Goal: Transaction & Acquisition: Purchase product/service

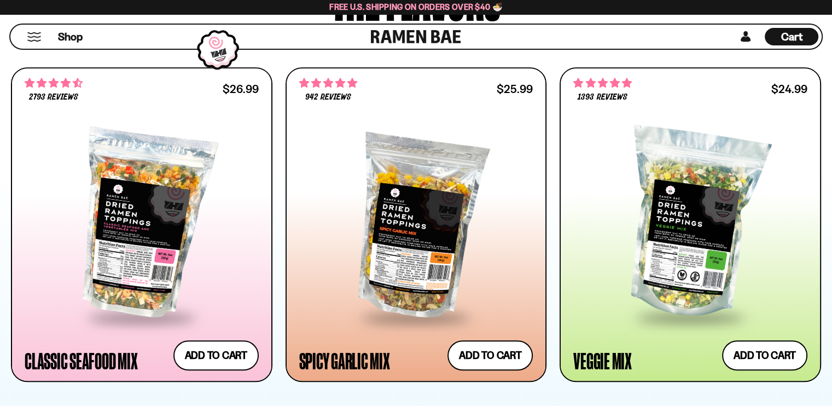
scroll to position [602, 0]
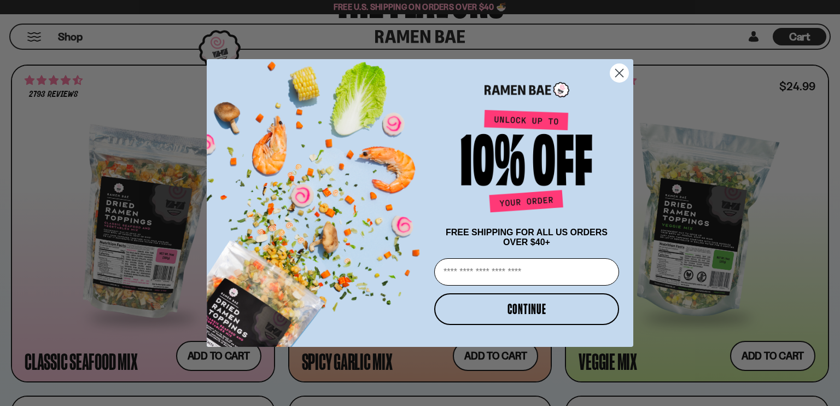
click at [623, 71] on circle "Close dialog" at bounding box center [619, 73] width 18 height 18
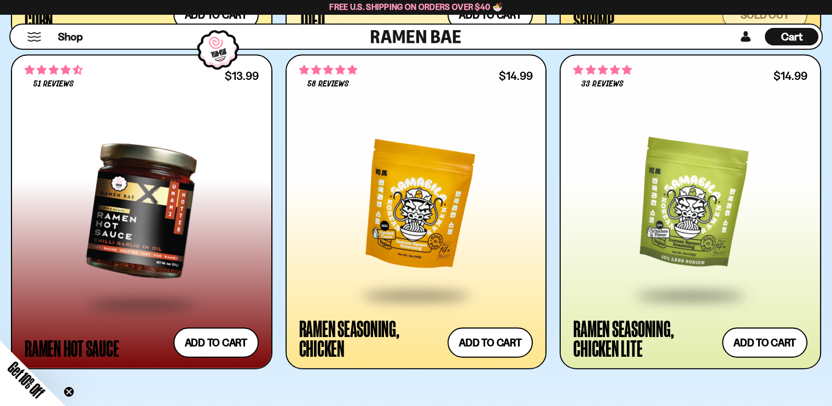
scroll to position [2297, 0]
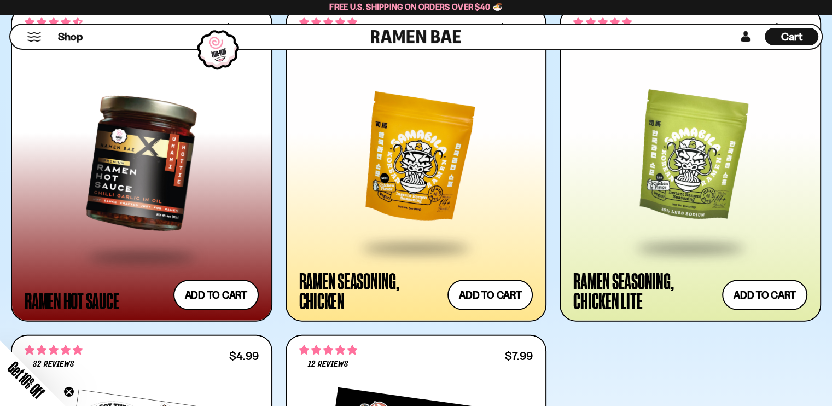
click at [411, 184] on div at bounding box center [416, 158] width 234 height 176
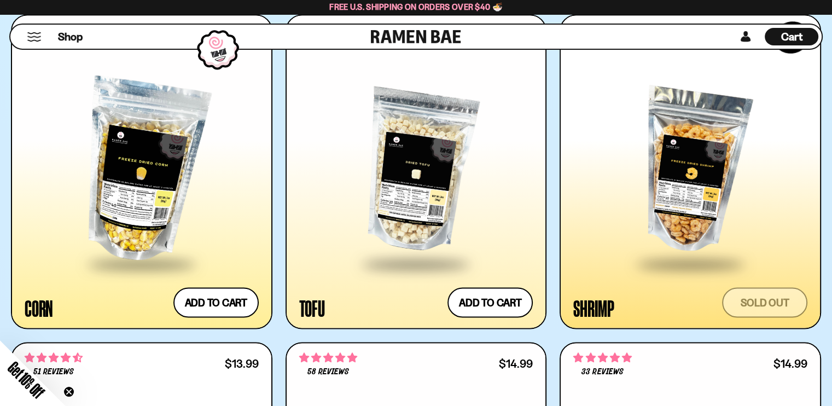
scroll to position [1956, 0]
